Goal: Find specific page/section: Find specific page/section

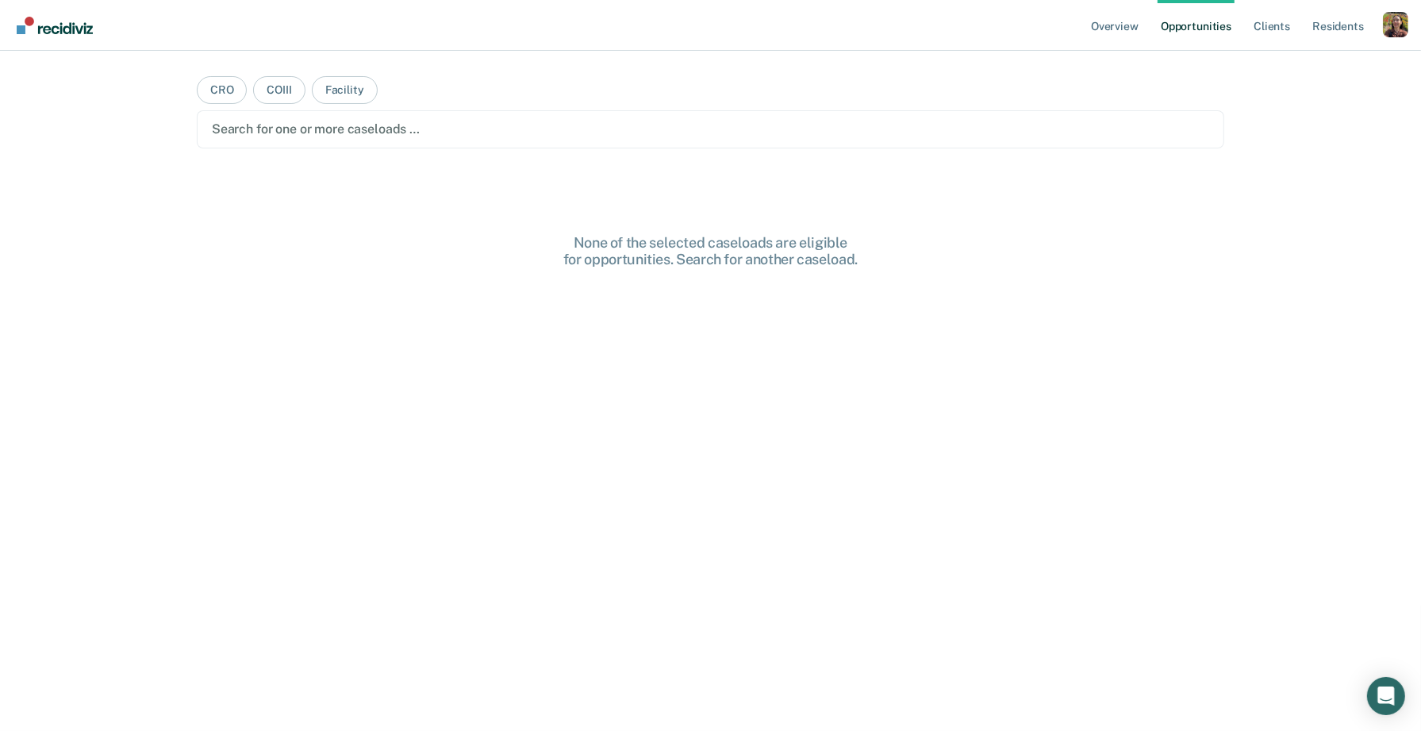
click at [1396, 23] on div "Profile dropdown button" at bounding box center [1395, 24] width 25 height 25
click at [1295, 67] on link "Profile" at bounding box center [1332, 64] width 128 height 13
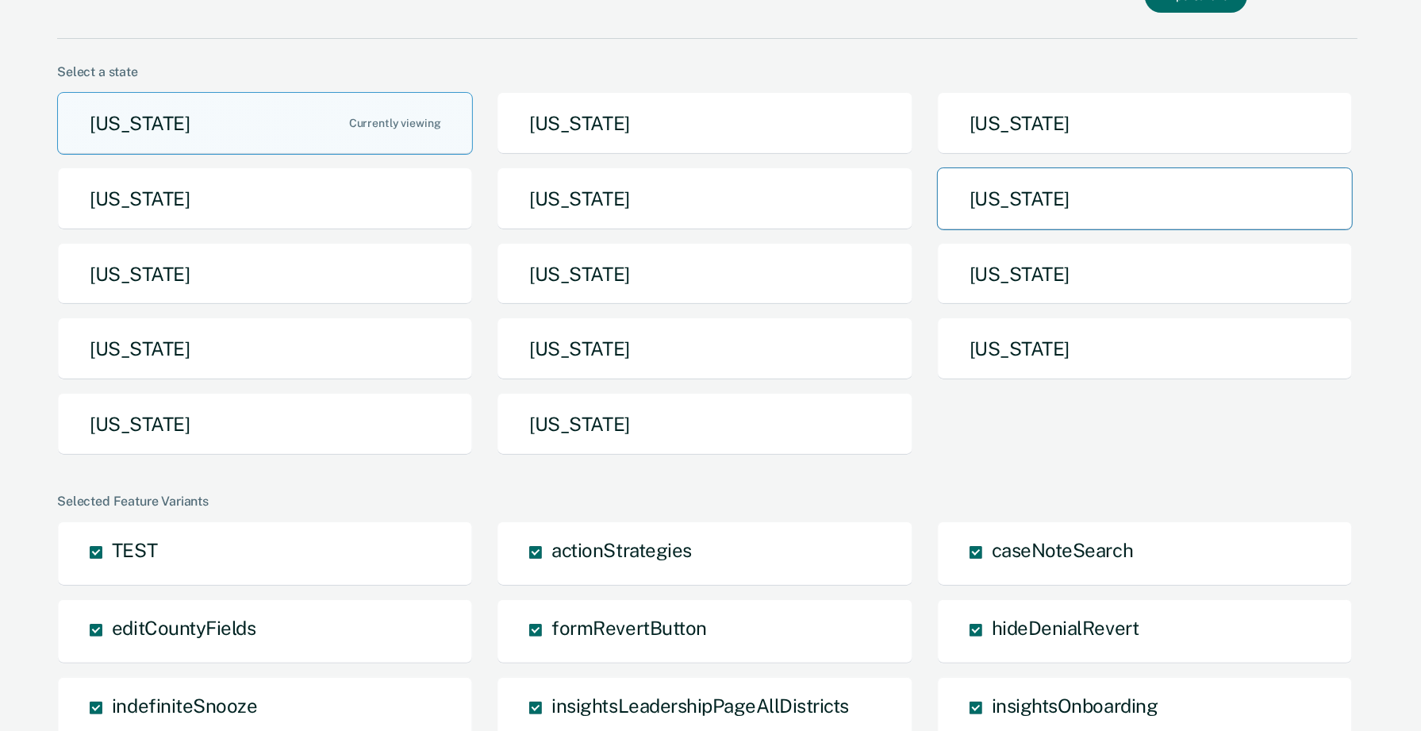
scroll to position [70, 0]
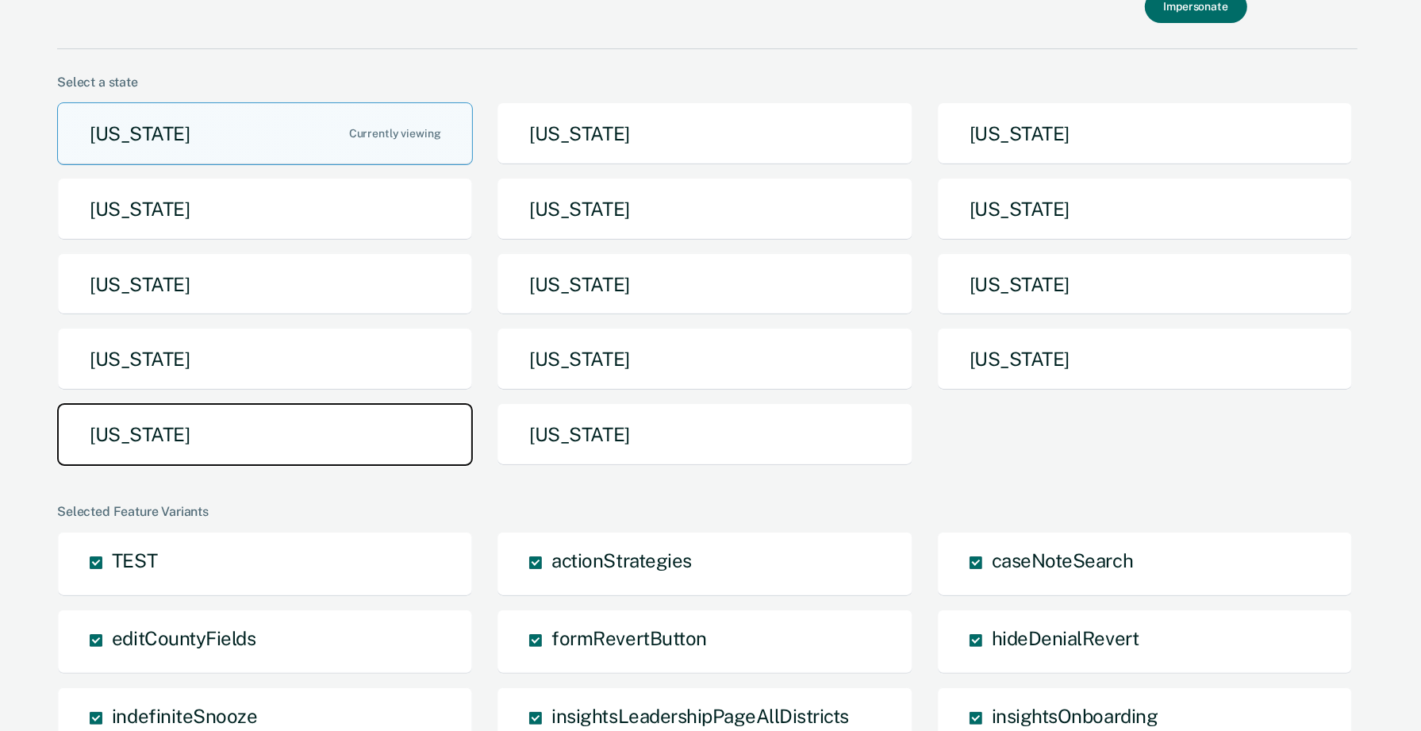
click at [319, 430] on button "[US_STATE]" at bounding box center [265, 434] width 416 height 63
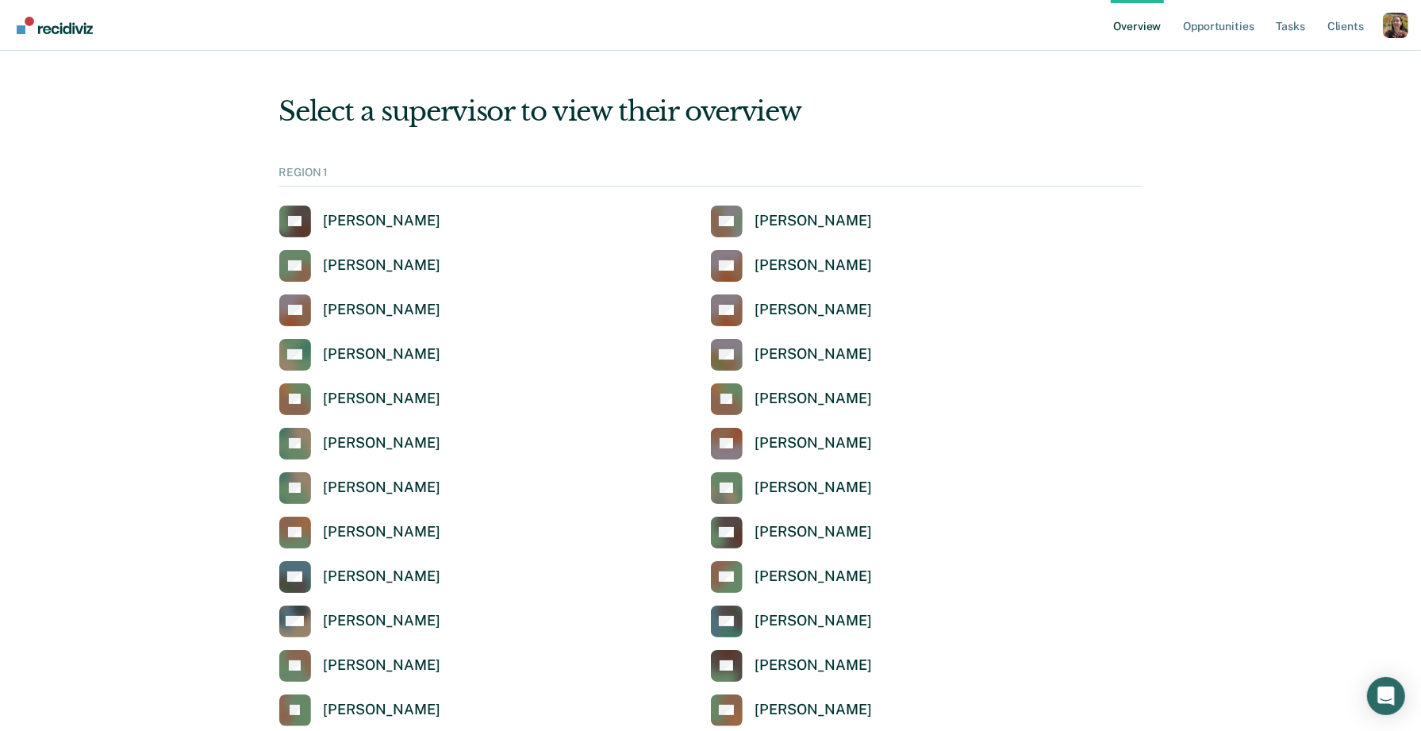
click at [1259, 35] on ul "Overview Opportunities Tasks Client s" at bounding box center [1247, 25] width 272 height 51
click at [1232, 29] on link "Opportunities" at bounding box center [1218, 25] width 77 height 51
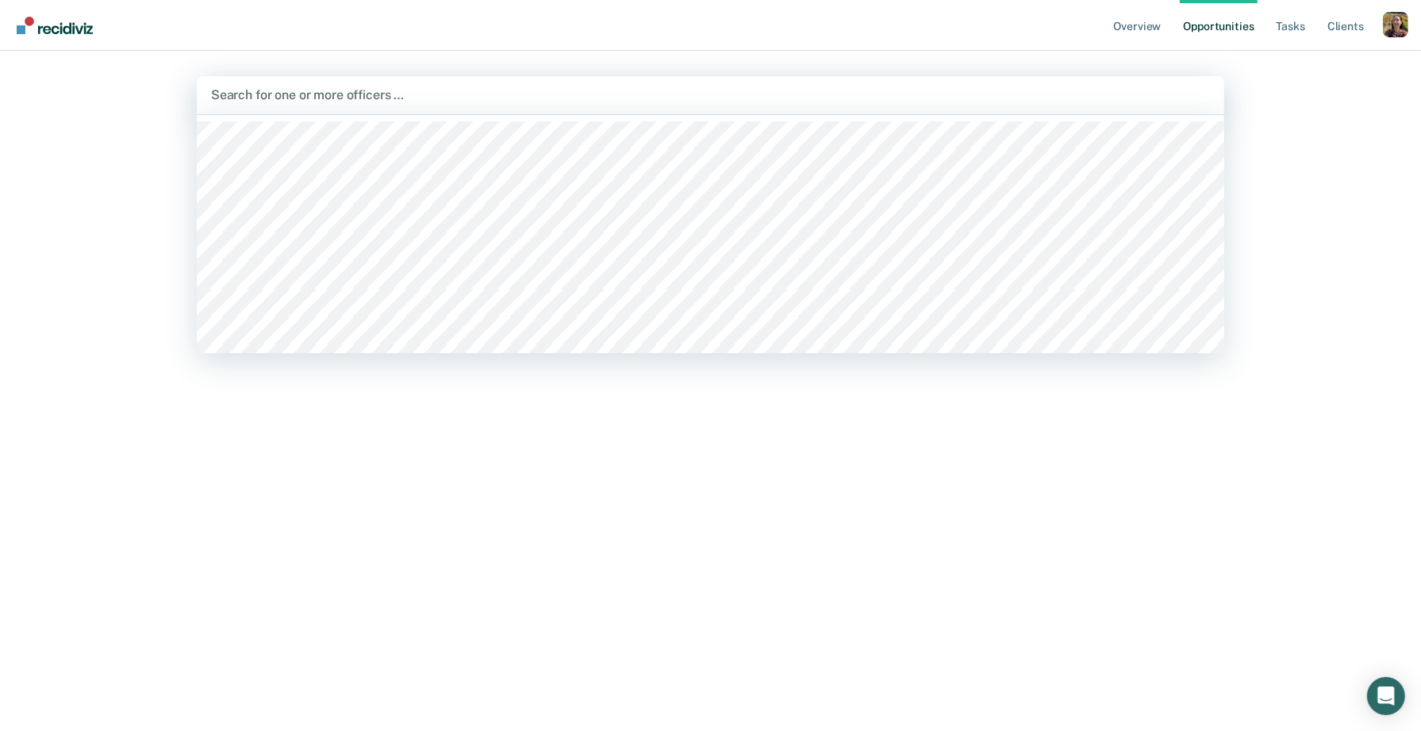
click at [673, 98] on div at bounding box center [710, 95] width 999 height 18
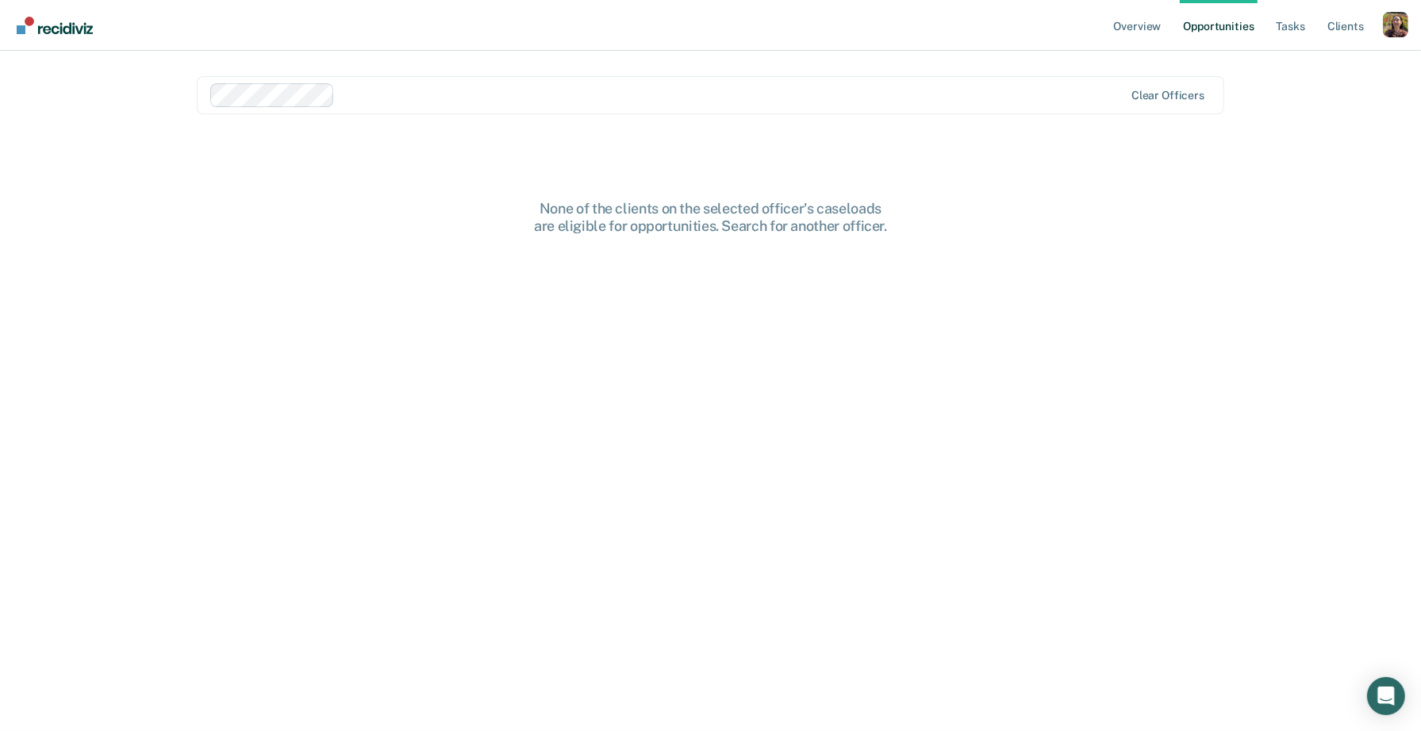
click at [502, 97] on div at bounding box center [732, 95] width 782 height 18
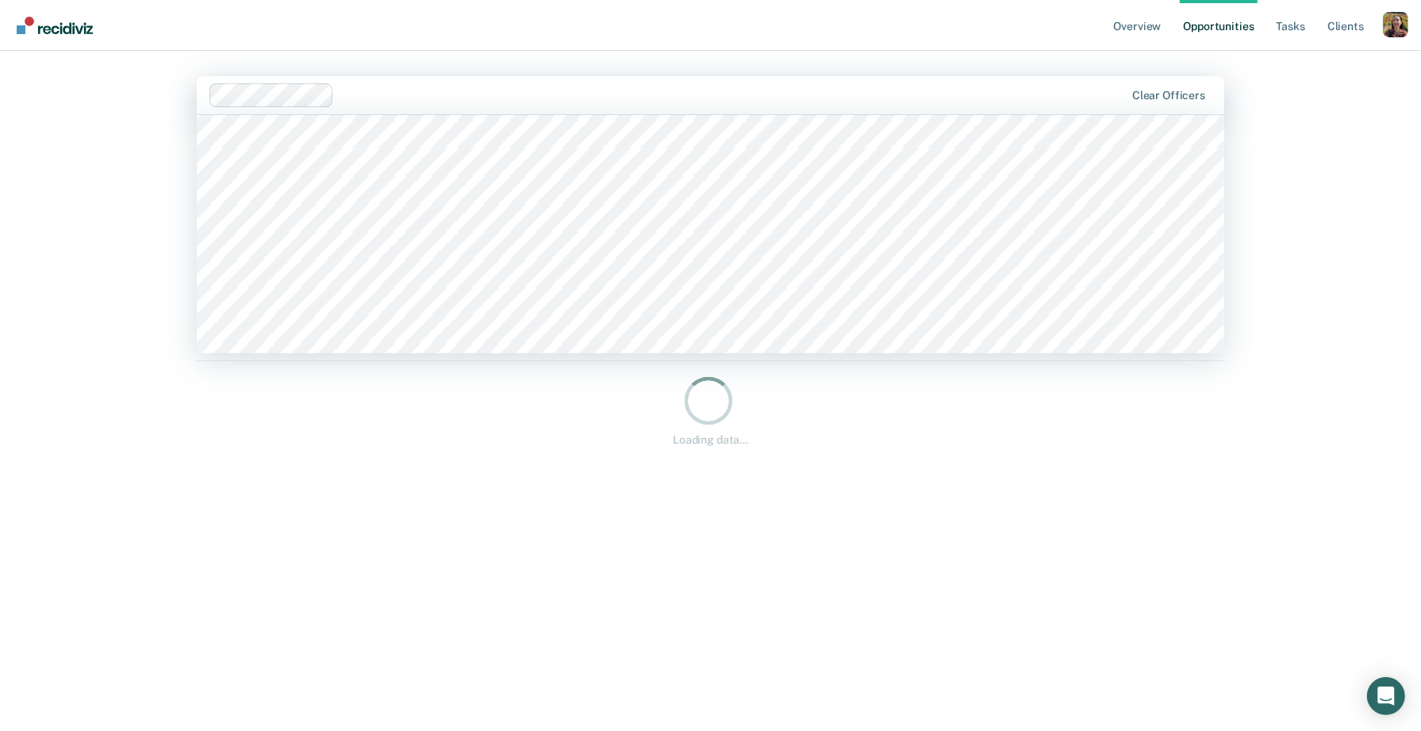
scroll to position [2620, 0]
click at [622, 106] on div at bounding box center [667, 95] width 916 height 24
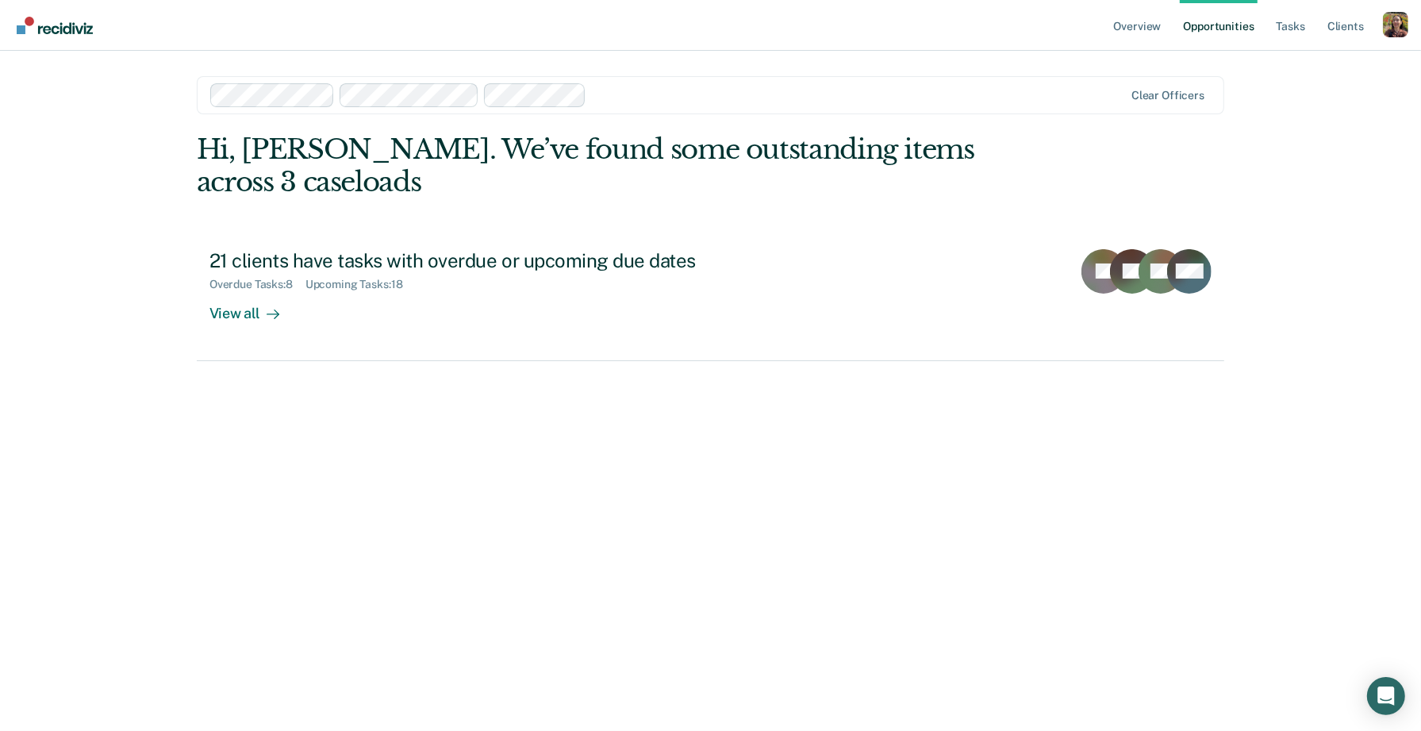
click at [695, 95] on div at bounding box center [858, 95] width 531 height 18
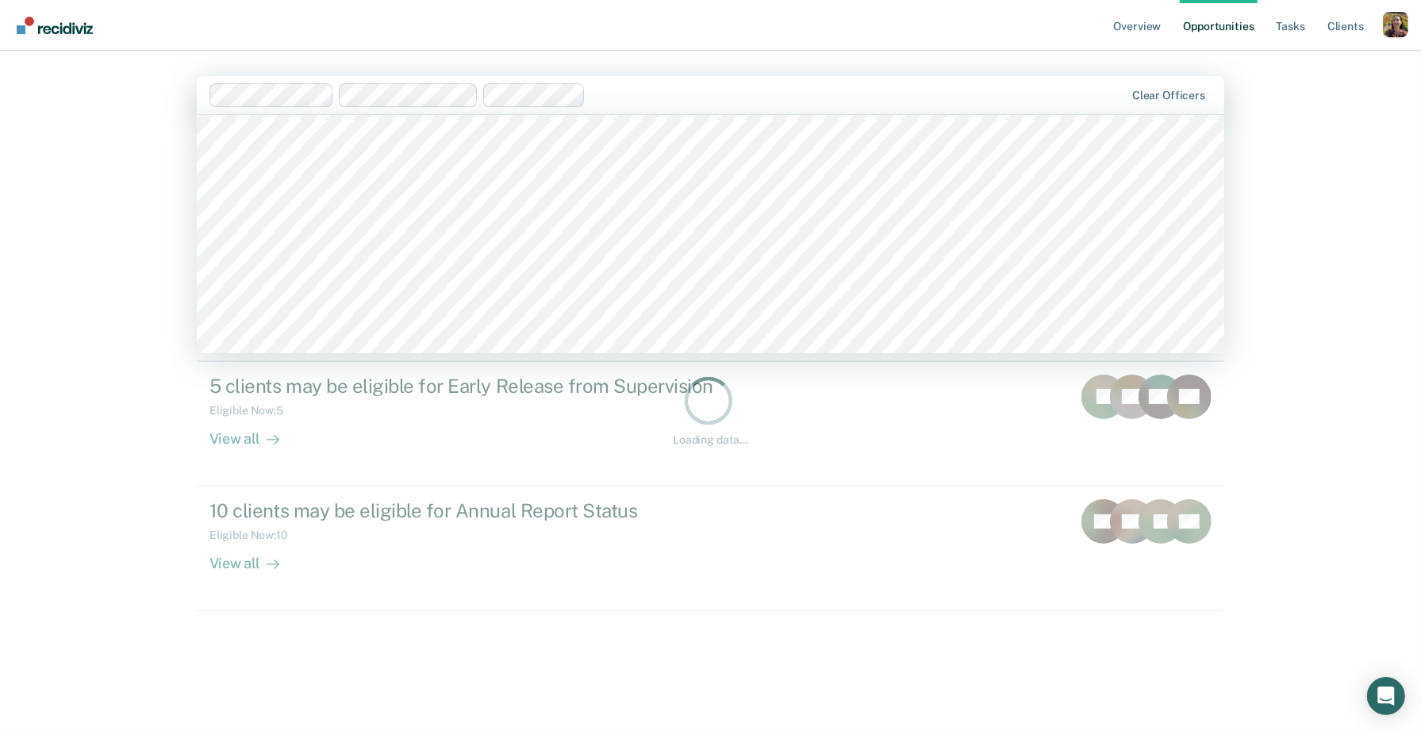
scroll to position [5182, 0]
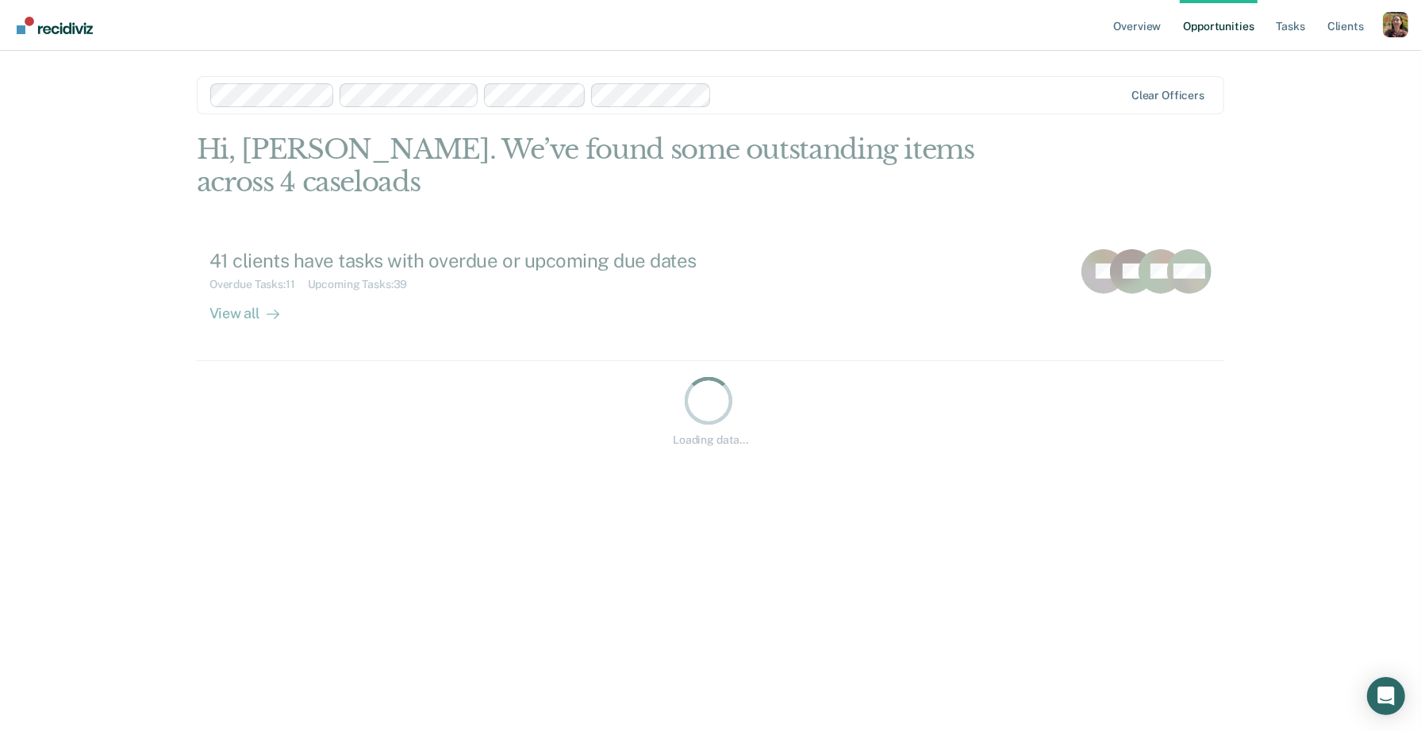
click at [774, 90] on div at bounding box center [920, 95] width 405 height 18
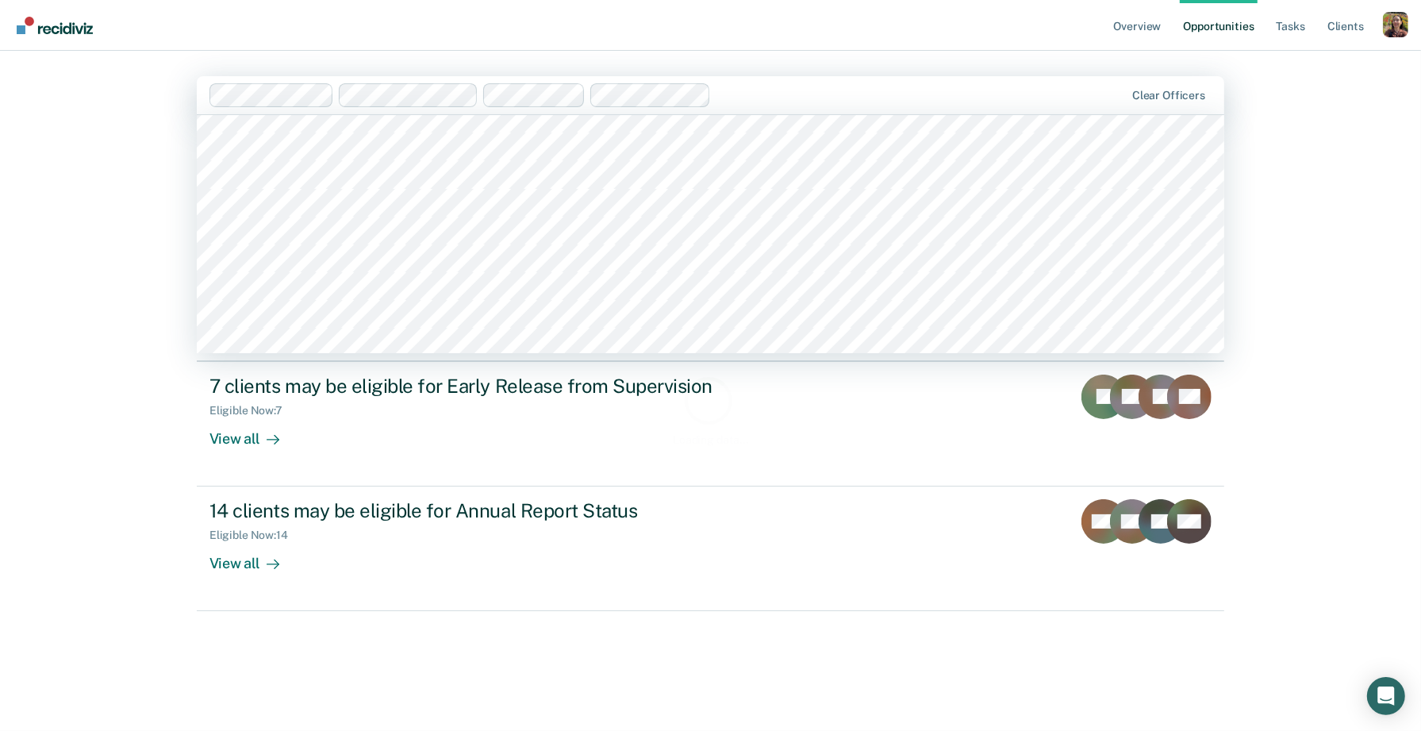
scroll to position [3079, 0]
